Goal: Navigation & Orientation: Go to known website

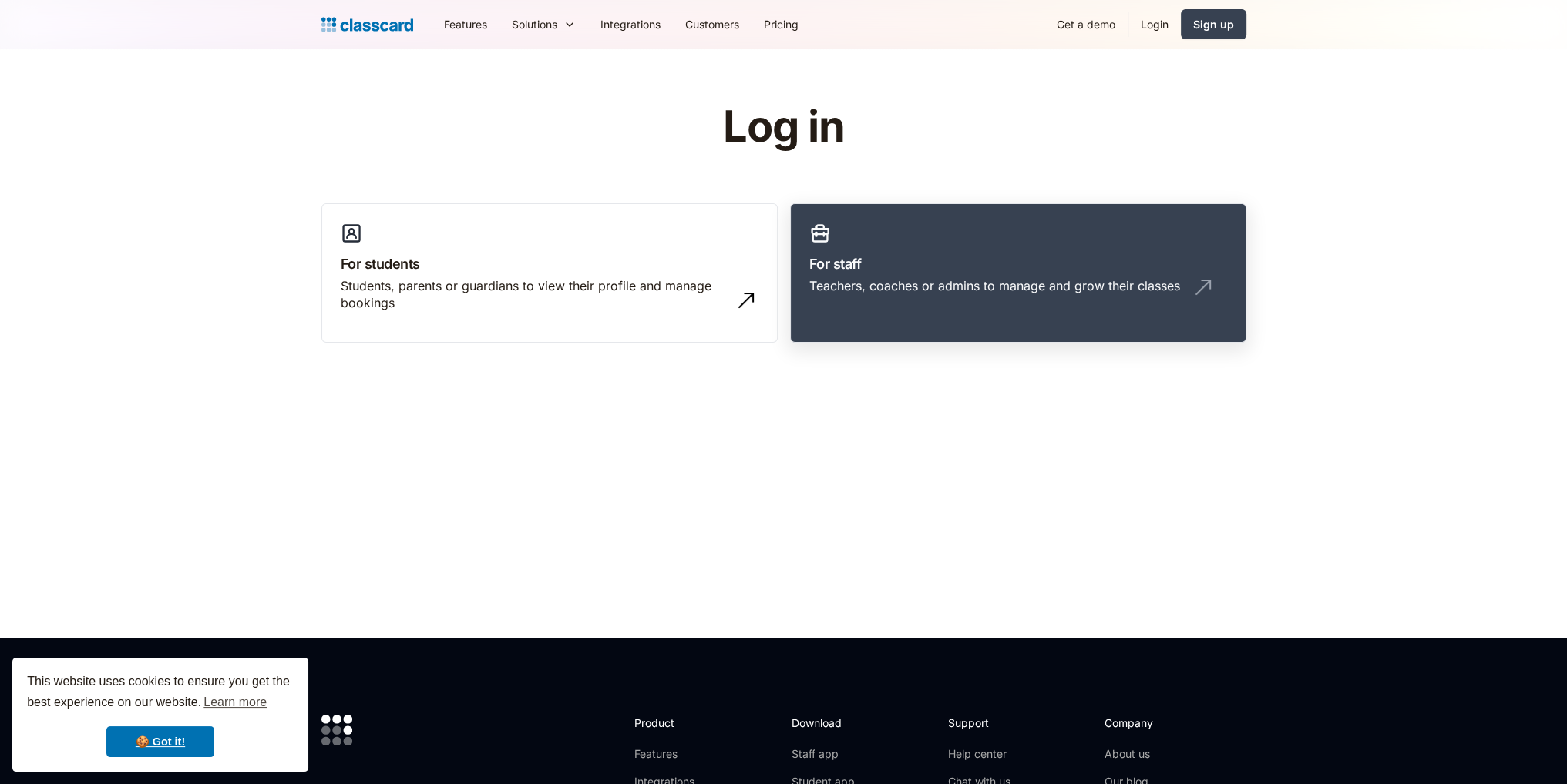
click at [1017, 277] on div "Teachers, coaches or admins to manage and grow their classes" at bounding box center [994, 286] width 371 height 17
click at [1015, 241] on link "For staff Teachers, coaches or admins to manage and grow their classes" at bounding box center [1018, 273] width 456 height 140
click at [974, 296] on div "Teachers, coaches or admins to manage and grow their classes" at bounding box center [1018, 292] width 418 height 29
